Goal: Navigation & Orientation: Find specific page/section

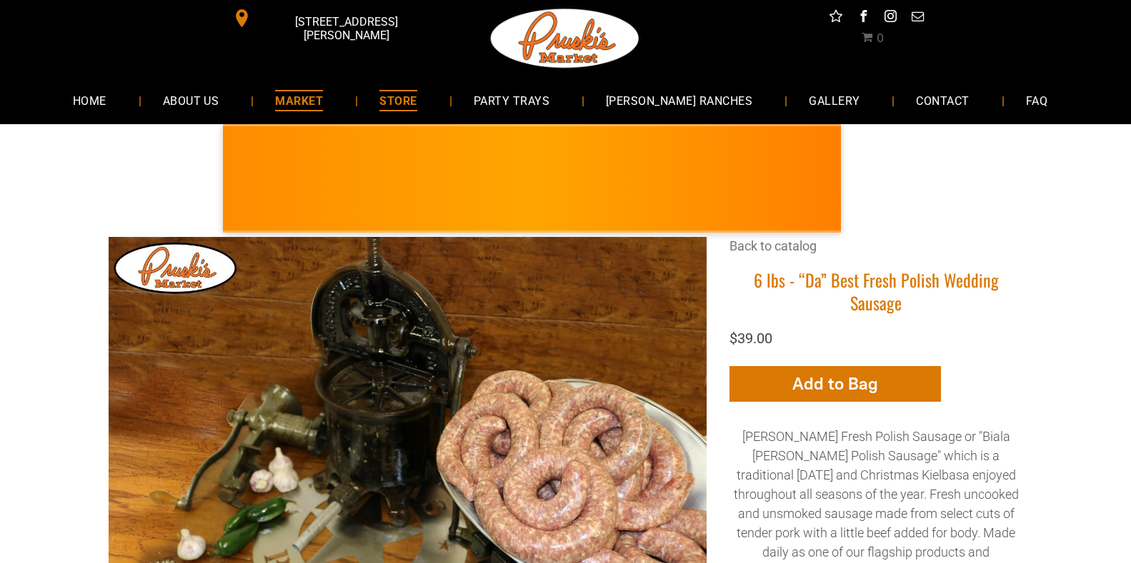
click at [323, 104] on span "MARKET" at bounding box center [299, 100] width 48 height 21
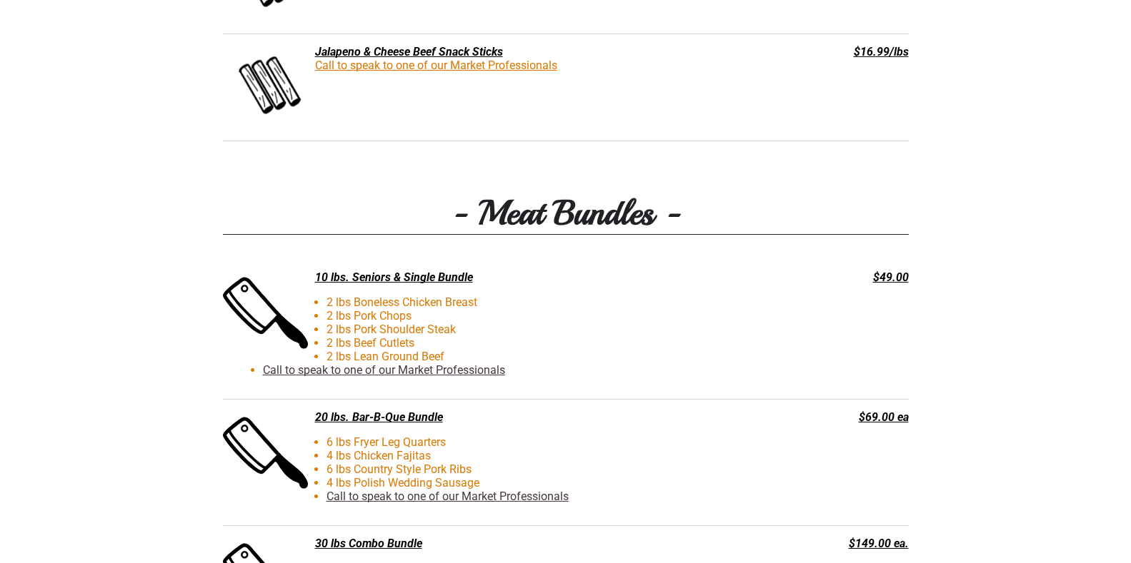
scroll to position [3127, 0]
